Goal: Information Seeking & Learning: Learn about a topic

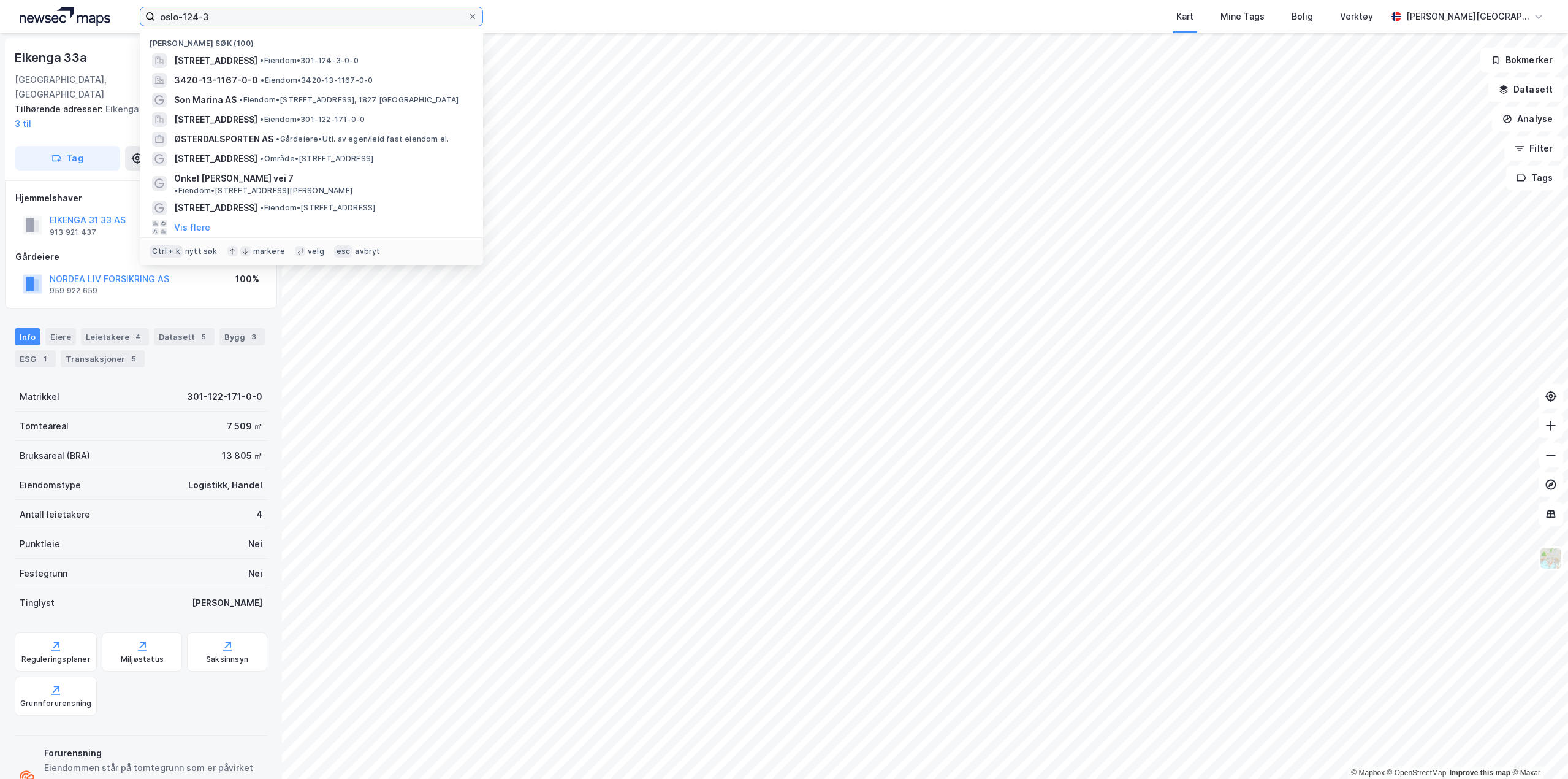
drag, startPoint x: 244, startPoint y: 11, endPoint x: 0, endPoint y: -11, distance: 245.0
click at [0, 0] on html "oslo-124-3 Nylige søk (100) [STREET_ADDRESS] • Eiendom • 301-124-3-0-0 3420-13-…" at bounding box center [784, 389] width 1568 height 779
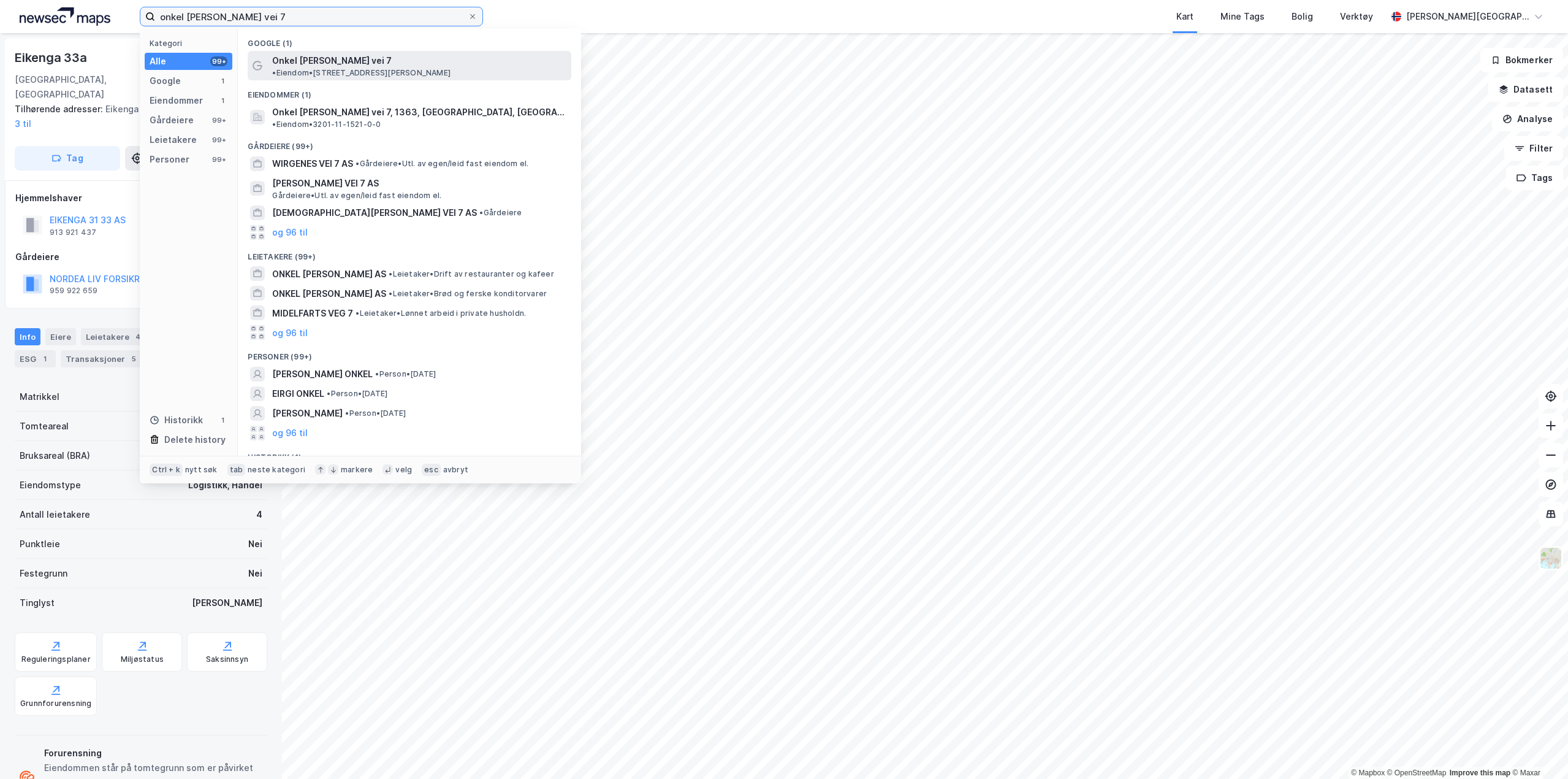
type input "onkel [PERSON_NAME] vei 7"
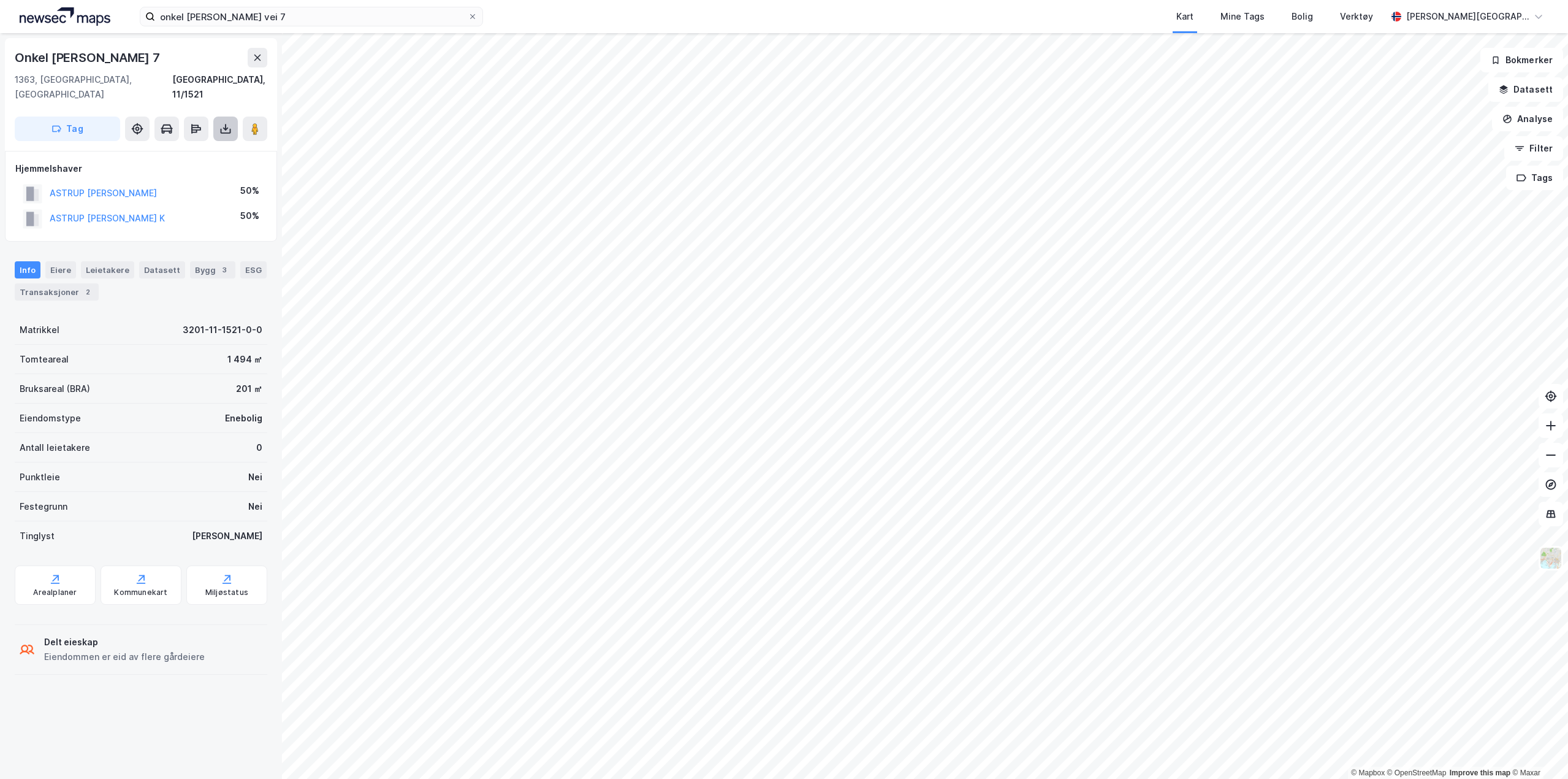
click at [226, 123] on icon at bounding box center [225, 129] width 12 height 12
click at [200, 148] on div "Last ned grunnbok" at bounding box center [164, 153] width 71 height 10
